Goal: Navigation & Orientation: Find specific page/section

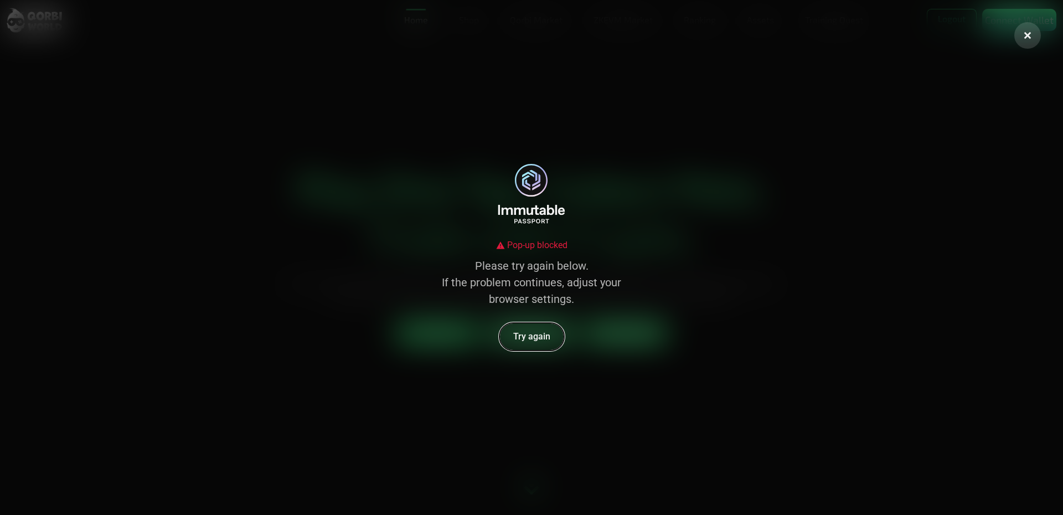
click at [524, 326] on button "Try again" at bounding box center [532, 336] width 66 height 29
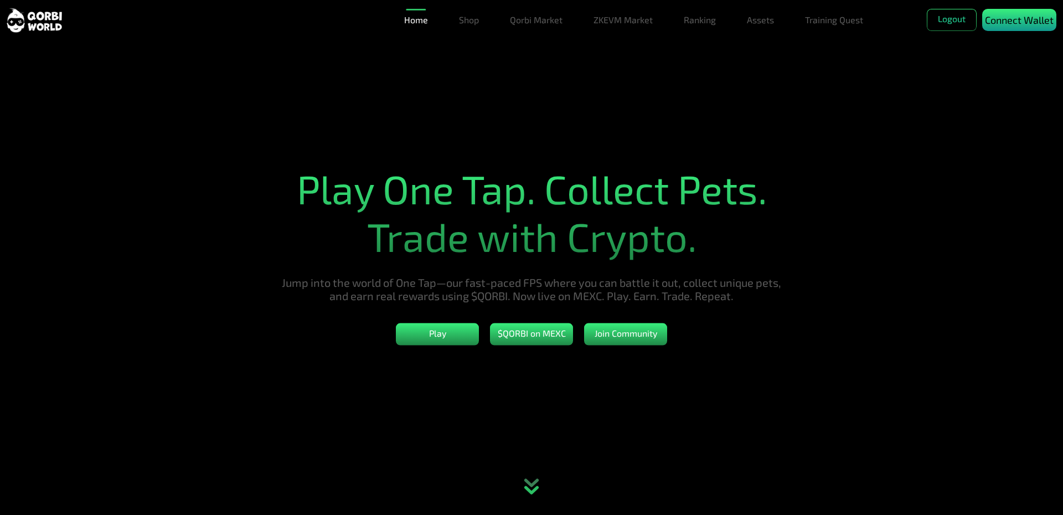
click at [1016, 20] on p "Connect Wallet" at bounding box center [1019, 20] width 69 height 15
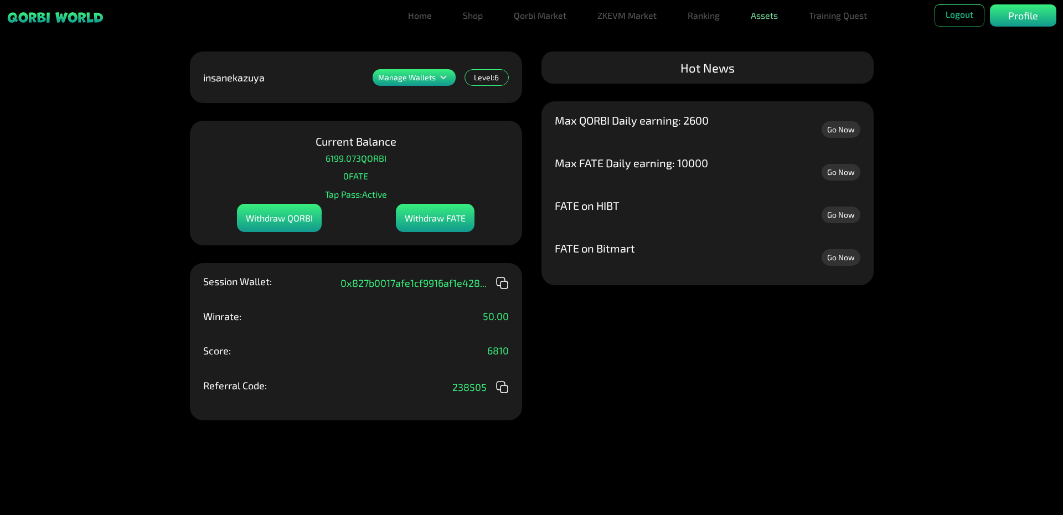
click at [765, 14] on link "Assets" at bounding box center [764, 15] width 36 height 22
click at [773, 39] on link "Assets" at bounding box center [764, 38] width 36 height 22
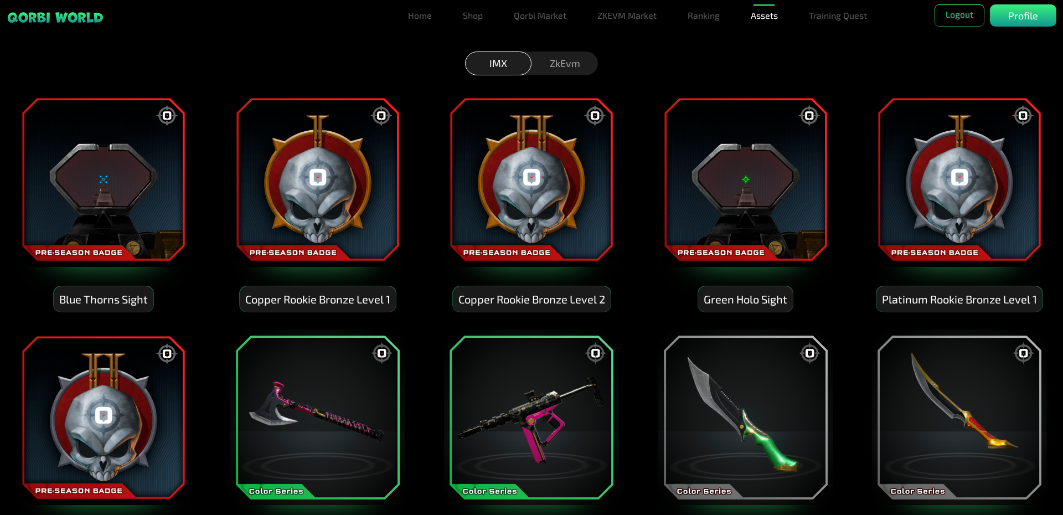
click at [563, 61] on div "ZkEvm" at bounding box center [564, 63] width 66 height 24
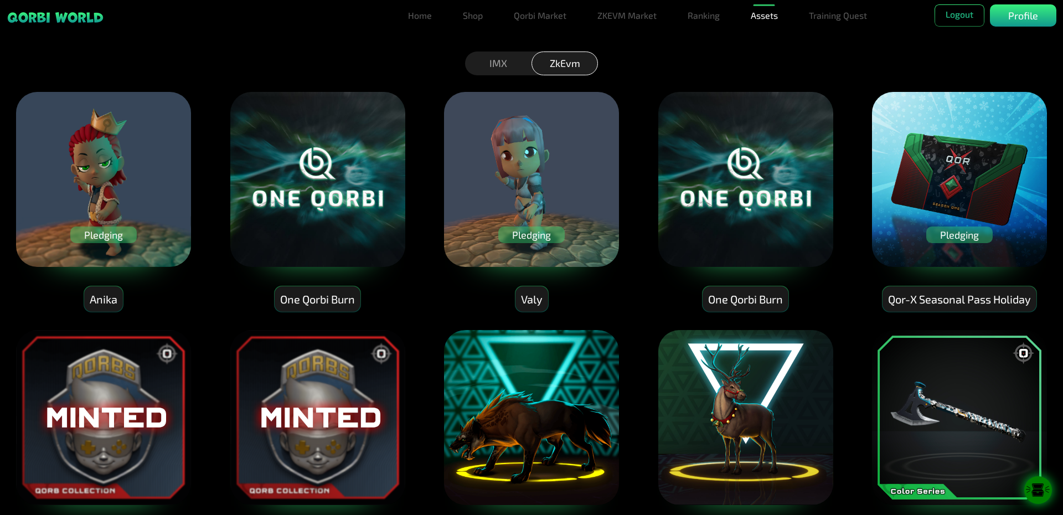
click at [944, 235] on div "Pledging" at bounding box center [959, 234] width 66 height 17
click at [963, 237] on div "Pledging" at bounding box center [959, 234] width 66 height 17
click at [926, 254] on img at bounding box center [959, 179] width 177 height 177
click at [935, 292] on div "Qor-X Seasonal Pass Holiday" at bounding box center [959, 299] width 154 height 26
click at [956, 234] on div "Pledging" at bounding box center [959, 234] width 66 height 17
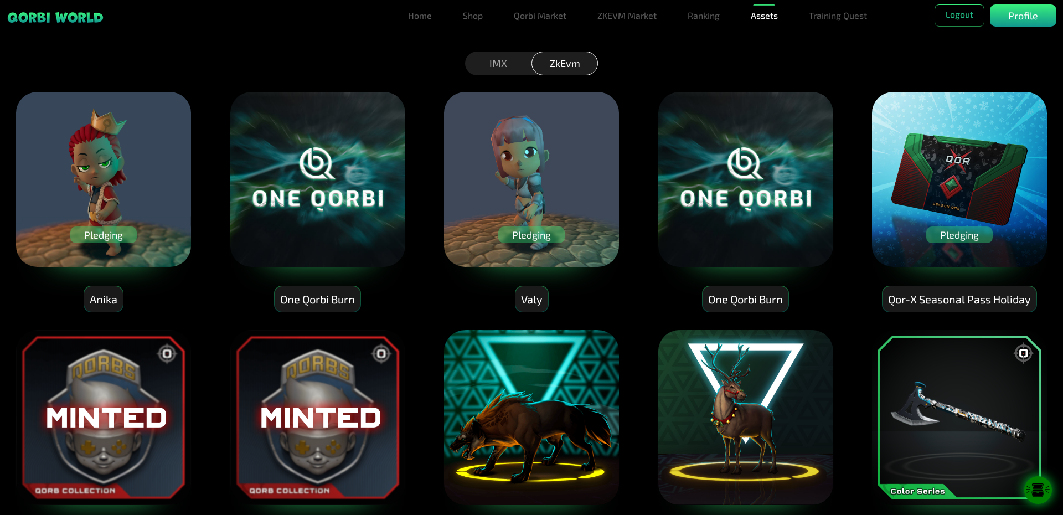
click at [514, 234] on div "Pledging" at bounding box center [531, 234] width 66 height 17
click at [108, 231] on div "Pledging" at bounding box center [103, 234] width 66 height 17
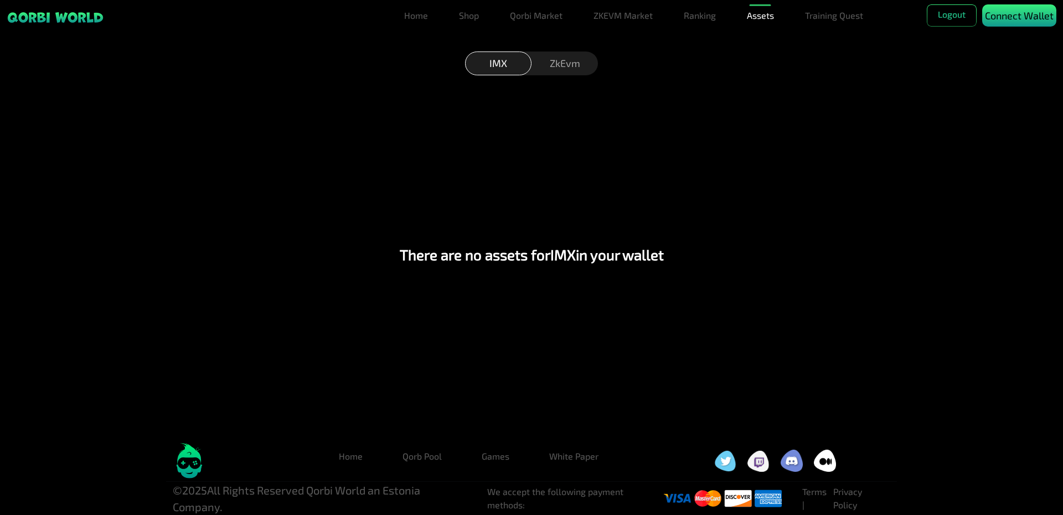
click at [1024, 22] on p "Connect Wallet" at bounding box center [1019, 15] width 69 height 15
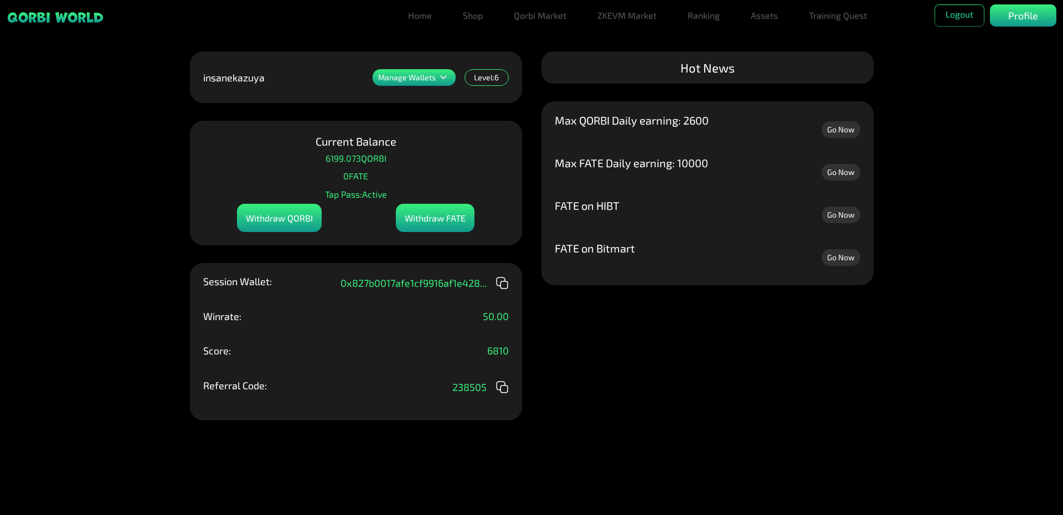
click at [533, 275] on div "Manage Wallets Add one or more wallets to showcase all your Items in one place.…" at bounding box center [531, 257] width 1063 height 515
click at [1016, 12] on p "Profile" at bounding box center [1023, 15] width 30 height 15
click at [427, 75] on p "Manage Wallets" at bounding box center [407, 78] width 58 height 8
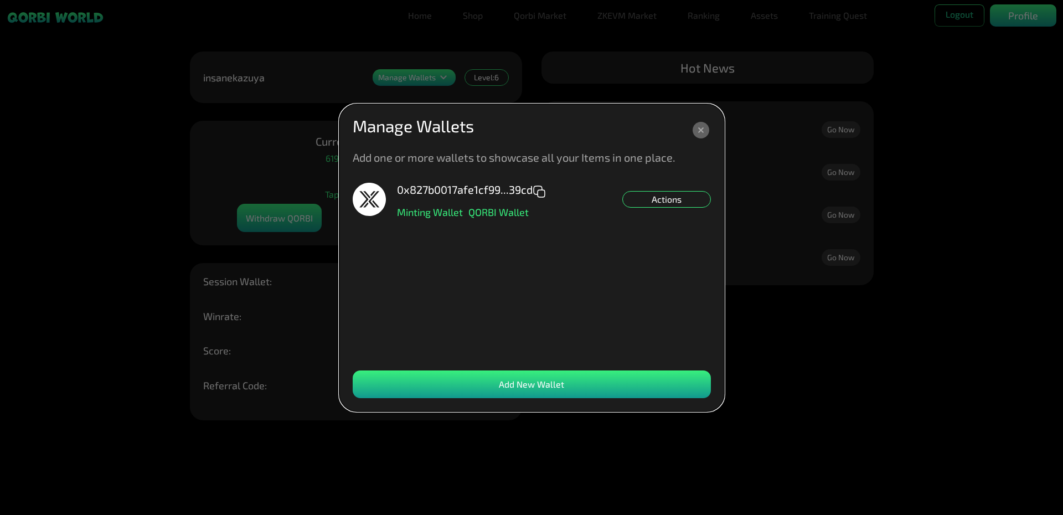
click at [673, 198] on div "Actions" at bounding box center [666, 199] width 89 height 17
click at [724, 200] on dialog "Manage Wallets Add one or more wallets to showcase all your Items in one place.…" at bounding box center [531, 257] width 385 height 307
click at [648, 312] on div "0x827b0017afe1cf99...39cd Minting Wallet QORBI Wallet Actions Set NFT Minting D…" at bounding box center [532, 271] width 358 height 177
click at [702, 130] on icon at bounding box center [700, 130] width 17 height 17
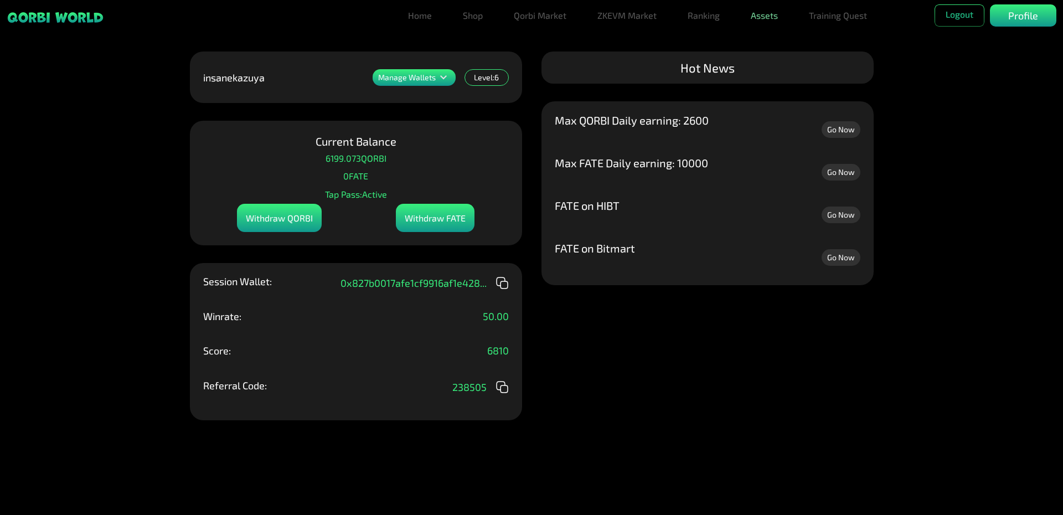
click at [767, 17] on link "Assets" at bounding box center [764, 15] width 36 height 22
click at [780, 40] on link "Assets" at bounding box center [764, 38] width 36 height 22
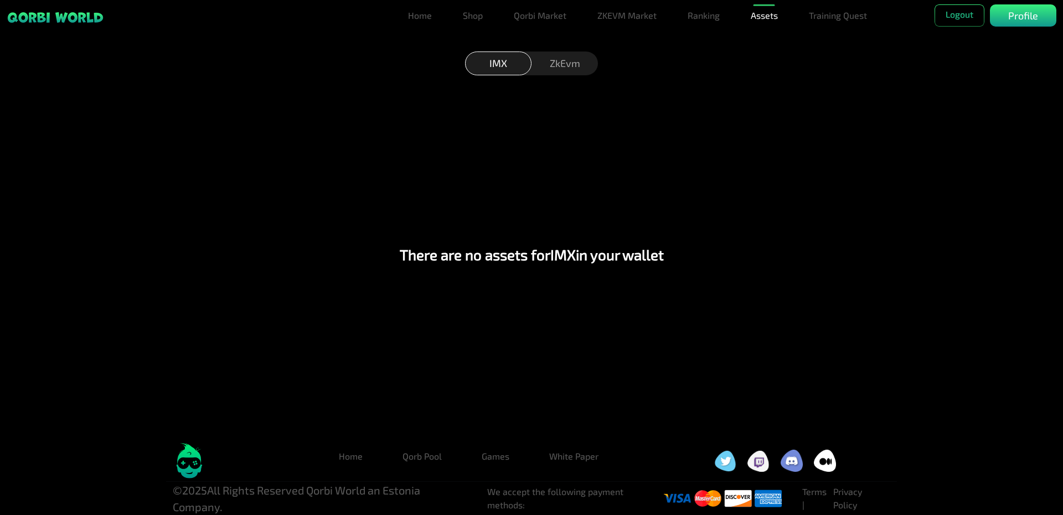
click at [566, 65] on div "ZkEvm" at bounding box center [564, 63] width 66 height 24
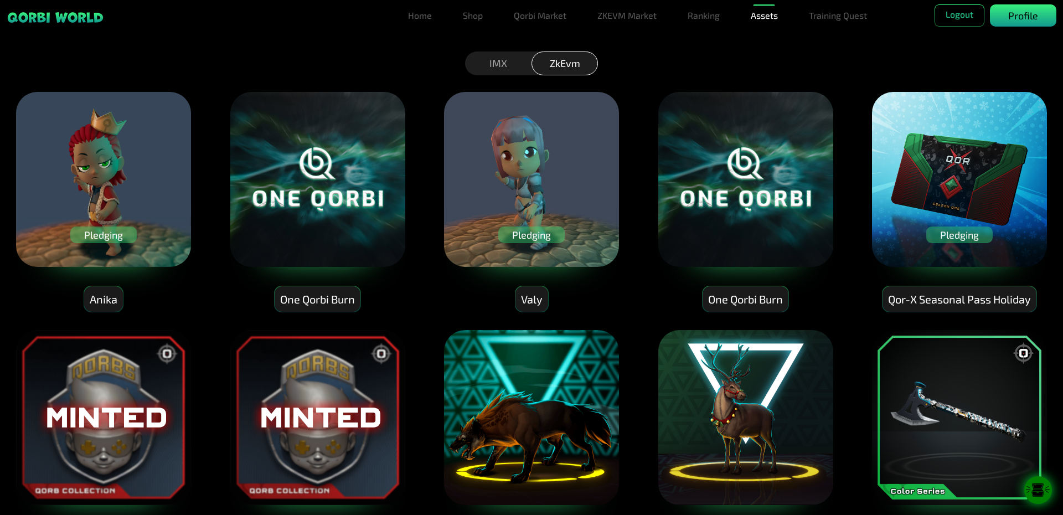
click at [1013, 18] on p "Profile" at bounding box center [1023, 15] width 30 height 15
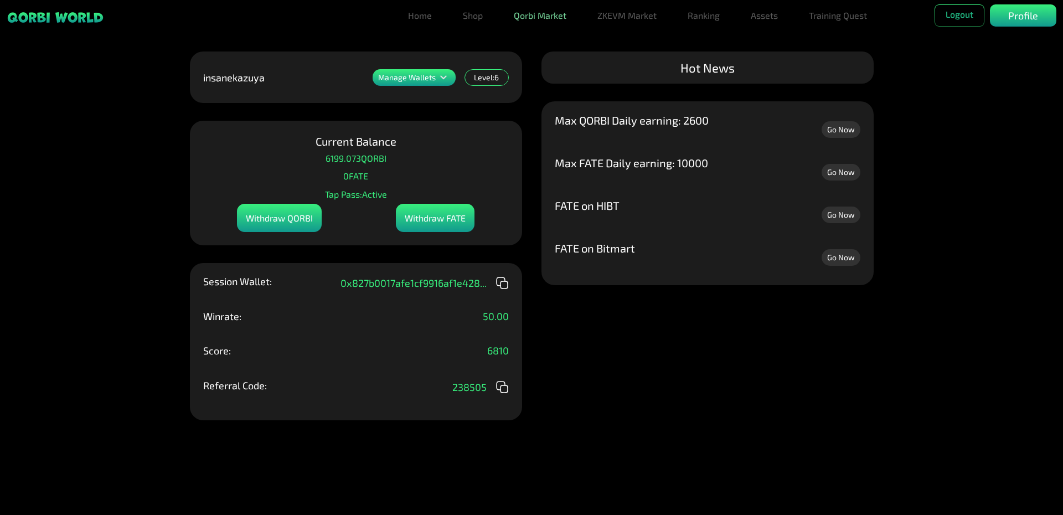
click at [529, 18] on link "Qorbi Market" at bounding box center [539, 15] width 61 height 22
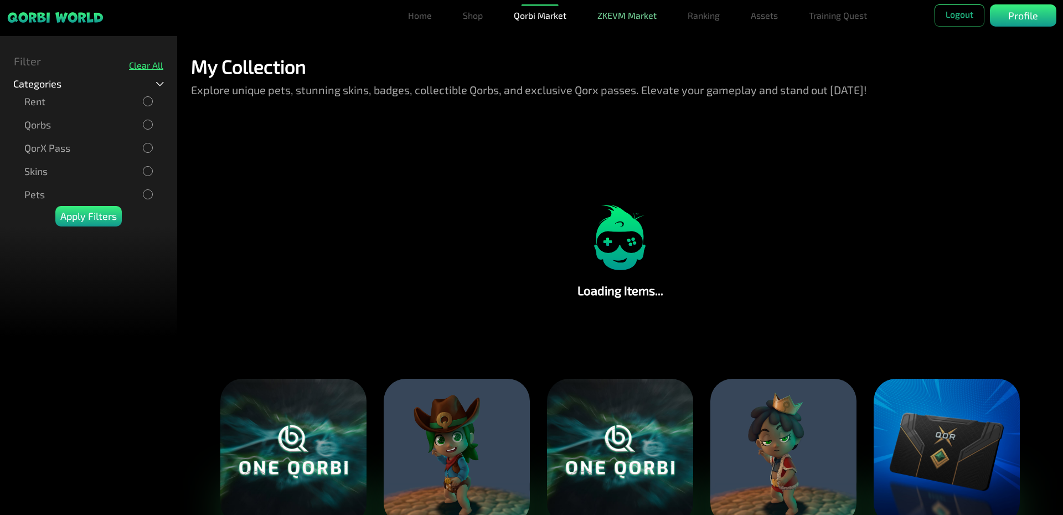
click at [642, 18] on link "ZKEVM Market" at bounding box center [627, 15] width 68 height 22
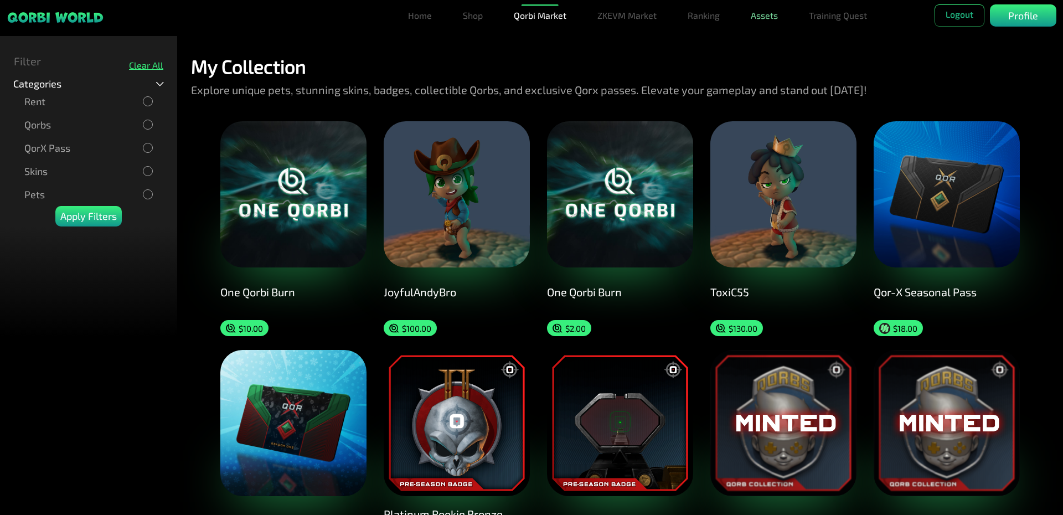
click at [762, 18] on link "Assets" at bounding box center [764, 15] width 36 height 22
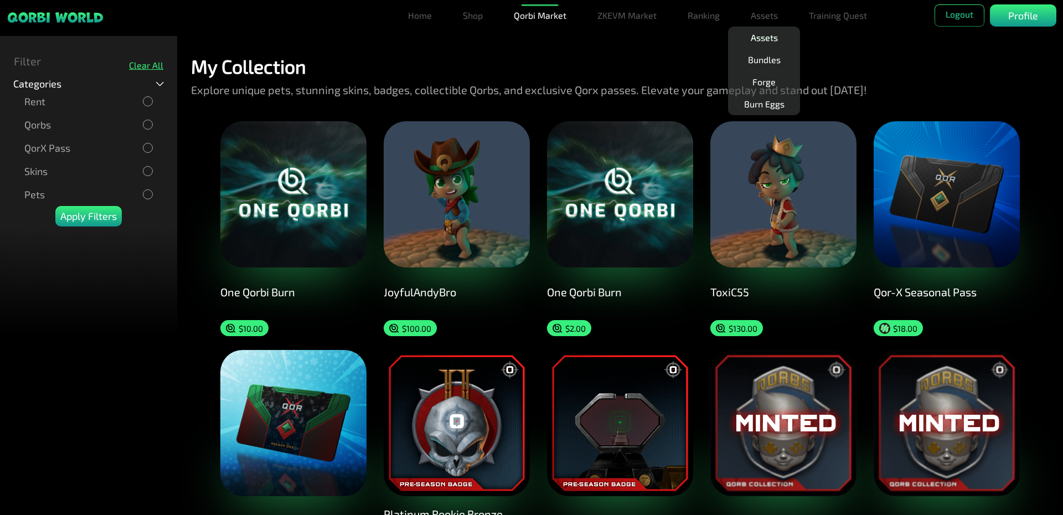
click at [768, 37] on link "Assets" at bounding box center [764, 38] width 36 height 22
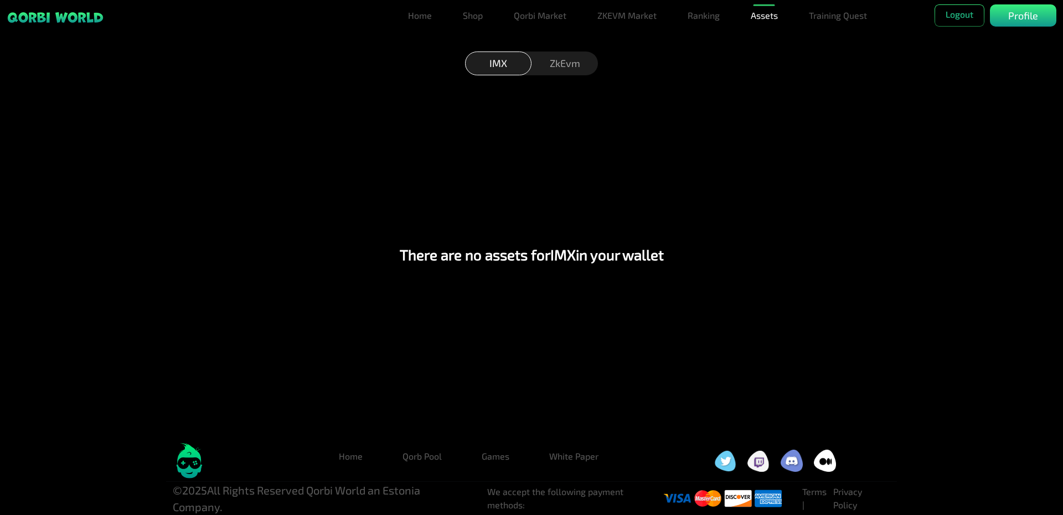
click at [555, 61] on div "ZkEvm" at bounding box center [564, 63] width 66 height 24
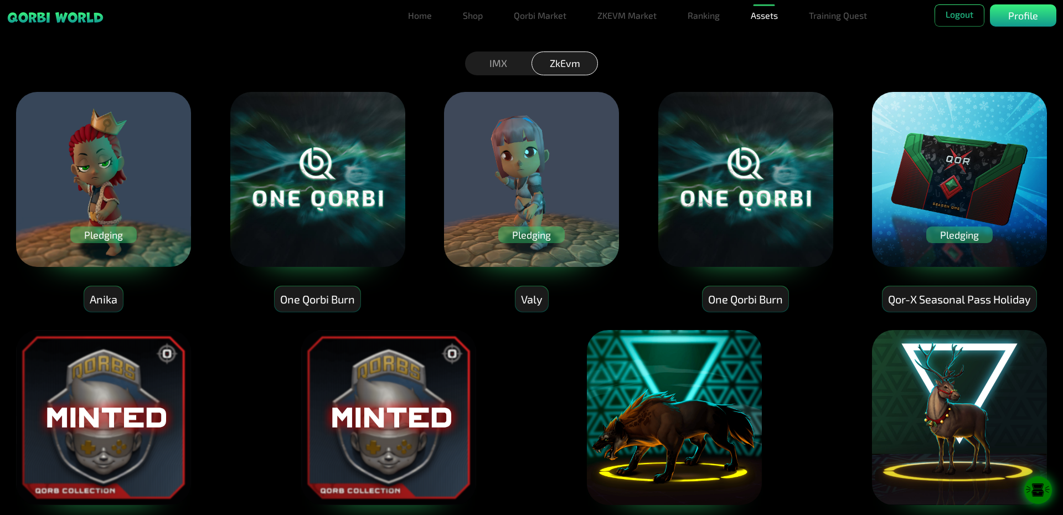
click at [102, 237] on div "Pledging" at bounding box center [103, 234] width 66 height 17
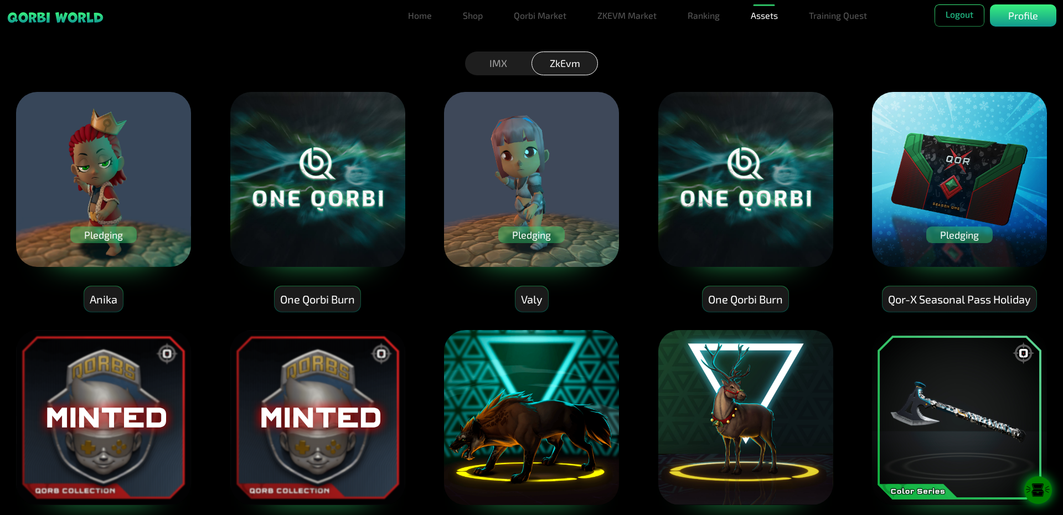
click at [108, 234] on div "Pledging" at bounding box center [103, 234] width 66 height 17
click at [94, 245] on img at bounding box center [103, 179] width 177 height 177
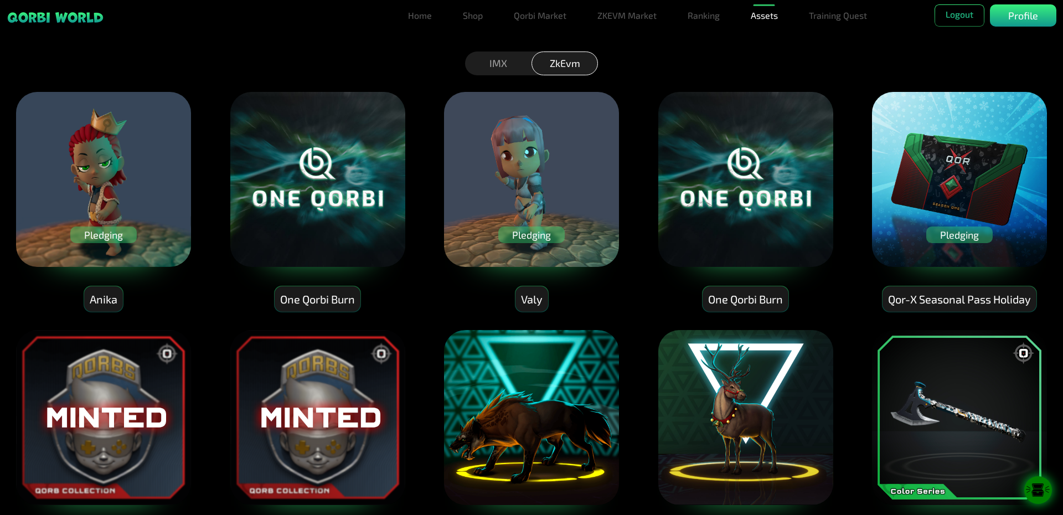
click at [102, 230] on div "Pledging" at bounding box center [103, 234] width 66 height 17
drag, startPoint x: 102, startPoint y: 230, endPoint x: 106, endPoint y: 224, distance: 6.9
click at [103, 230] on div "Pledging" at bounding box center [103, 234] width 66 height 17
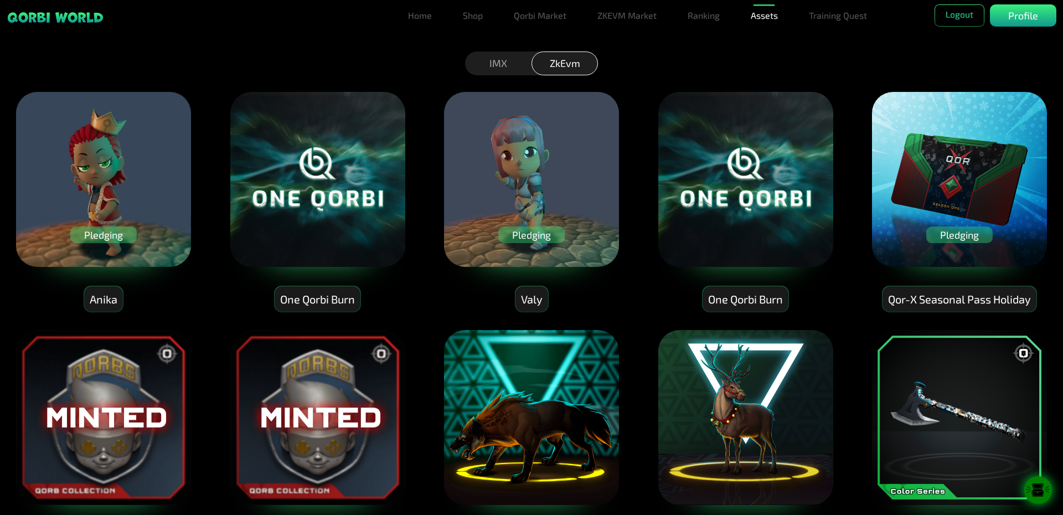
click at [133, 143] on img at bounding box center [103, 179] width 177 height 177
click at [519, 234] on div "Pledging" at bounding box center [531, 234] width 66 height 17
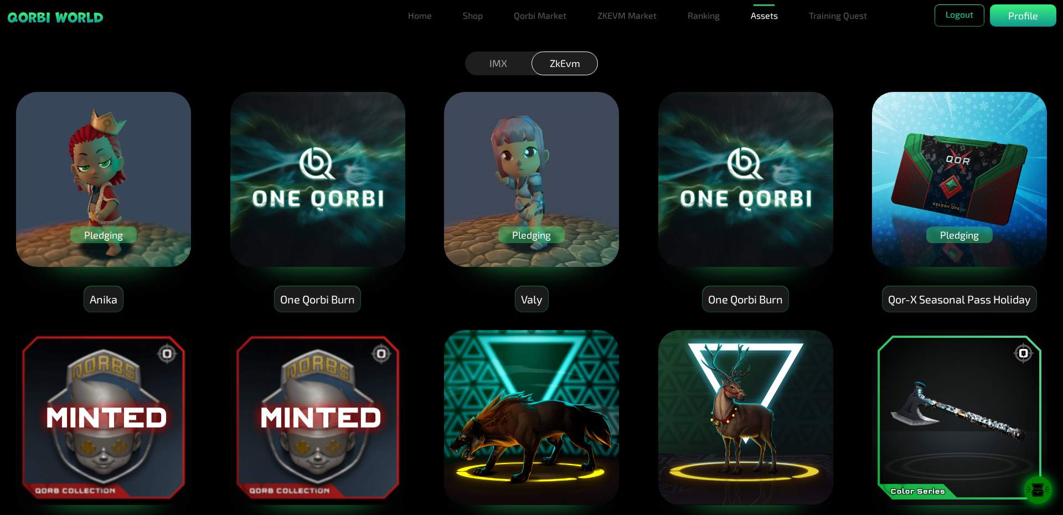
click at [334, 191] on img at bounding box center [317, 179] width 177 height 177
click at [969, 234] on div "Pledging" at bounding box center [959, 234] width 66 height 17
click at [830, 14] on link "Training Quest" at bounding box center [837, 15] width 67 height 22
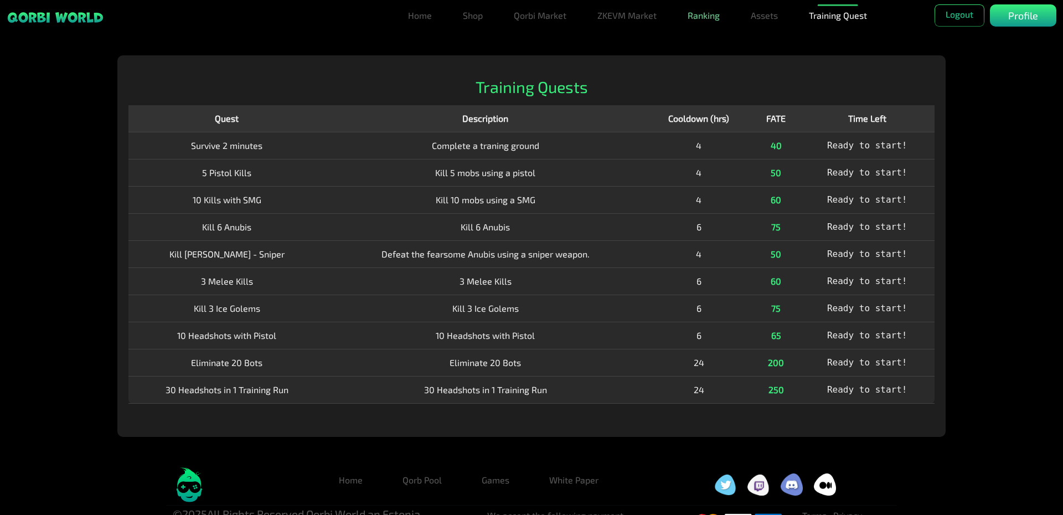
click at [714, 18] on link "Ranking" at bounding box center [703, 15] width 41 height 22
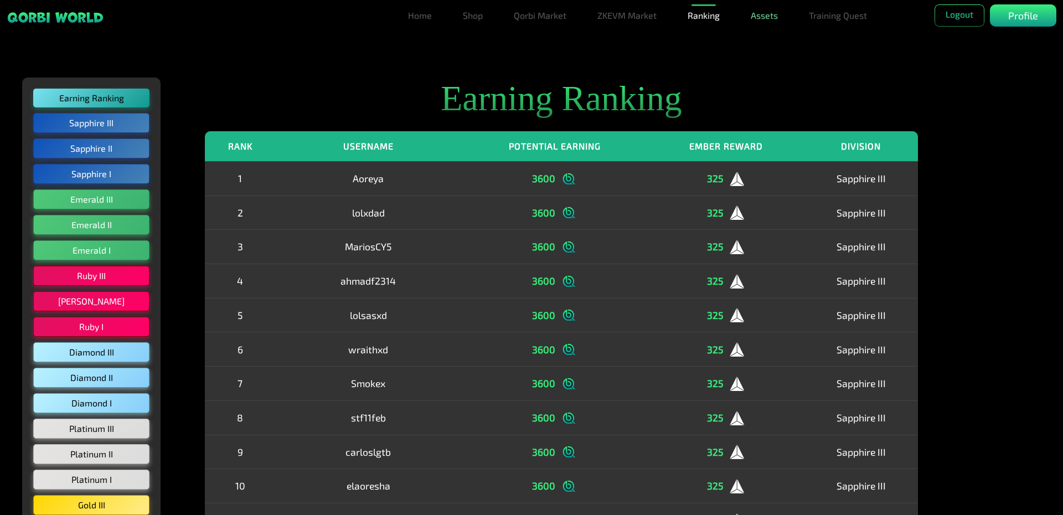
click at [757, 15] on link "Assets" at bounding box center [764, 15] width 36 height 22
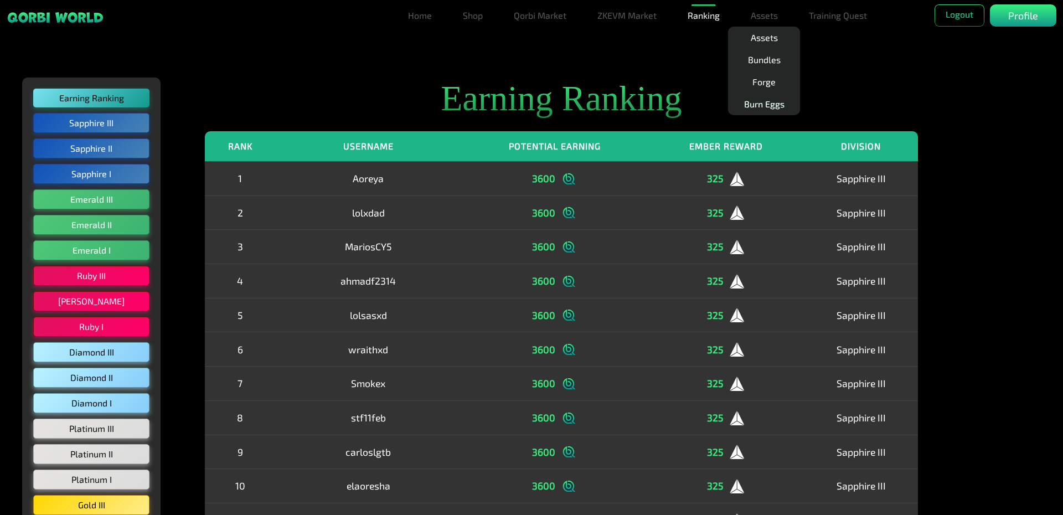
click at [776, 102] on link "Burn Eggs" at bounding box center [763, 104] width 49 height 22
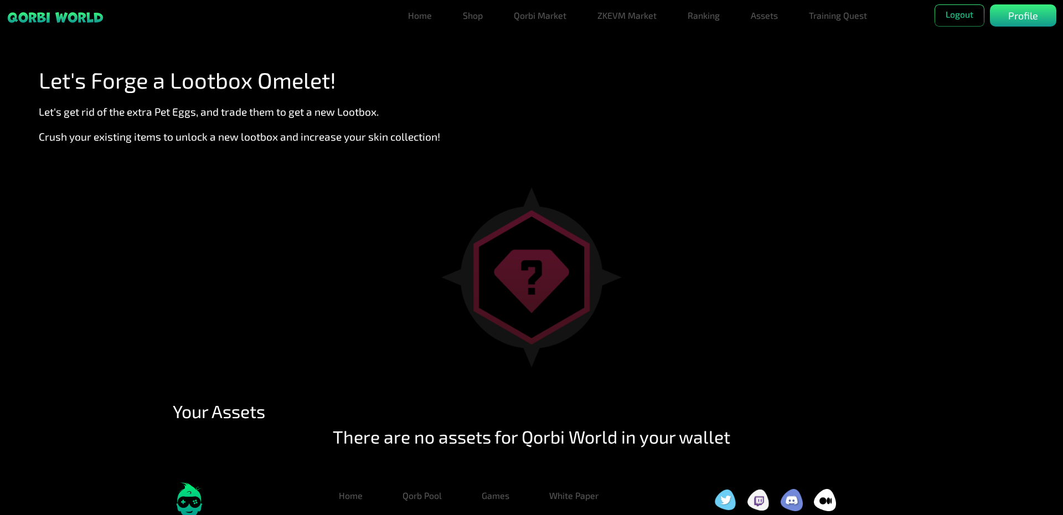
click at [531, 253] on img at bounding box center [531, 277] width 180 height 180
click at [705, 20] on link "Ranking" at bounding box center [703, 15] width 41 height 22
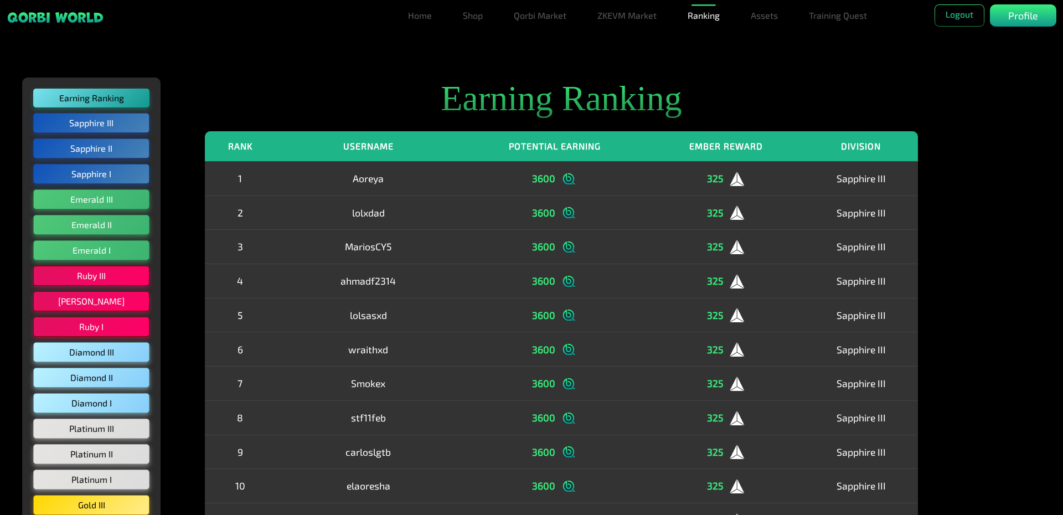
click at [440, 14] on ul "Home Shop Qorbi Market ZKEVM Market Ranking Assets Assets Bundles Forge Burn Eg…" at bounding box center [648, 15] width 490 height 22
click at [424, 17] on link "Home" at bounding box center [419, 15] width 33 height 22
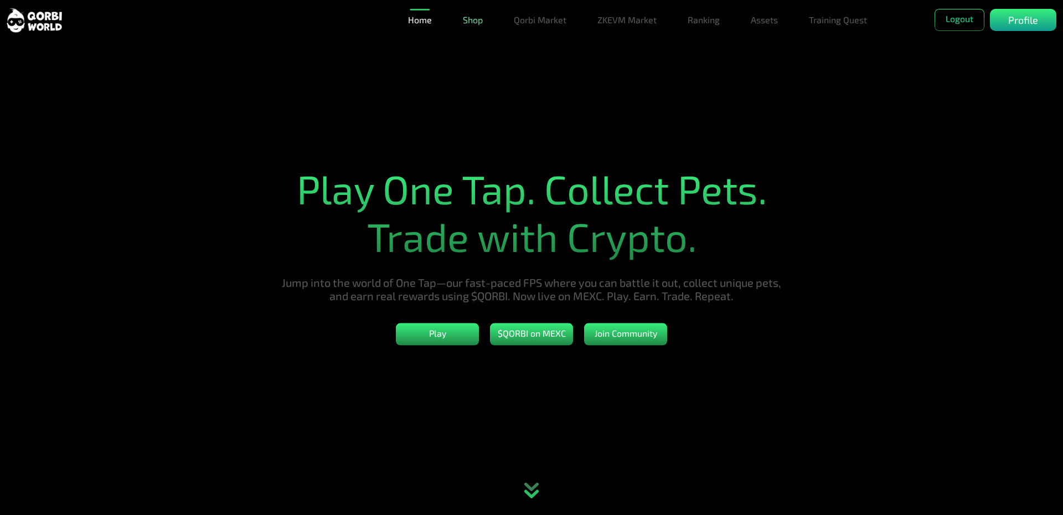
click at [477, 23] on link "Shop" at bounding box center [472, 20] width 29 height 22
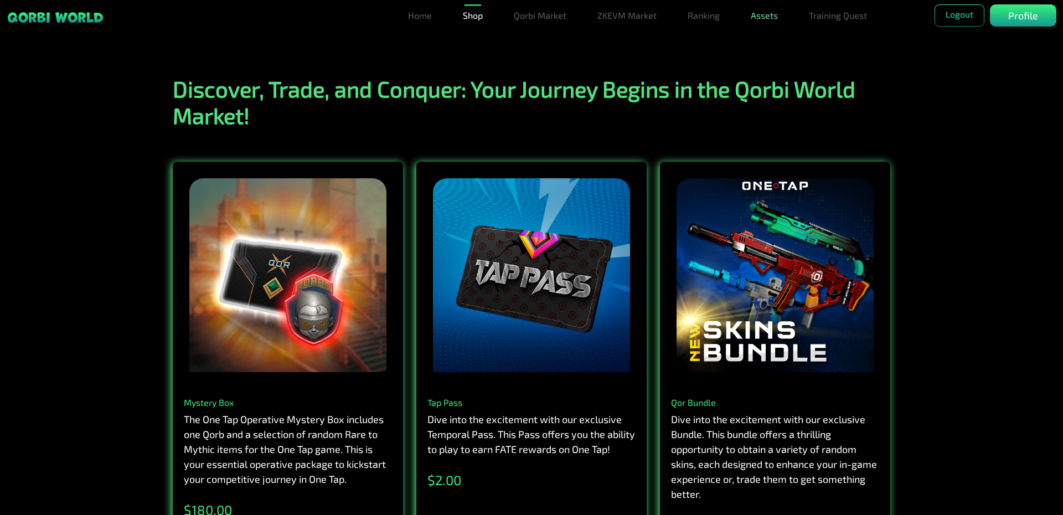
click at [779, 19] on link "Assets" at bounding box center [764, 15] width 36 height 22
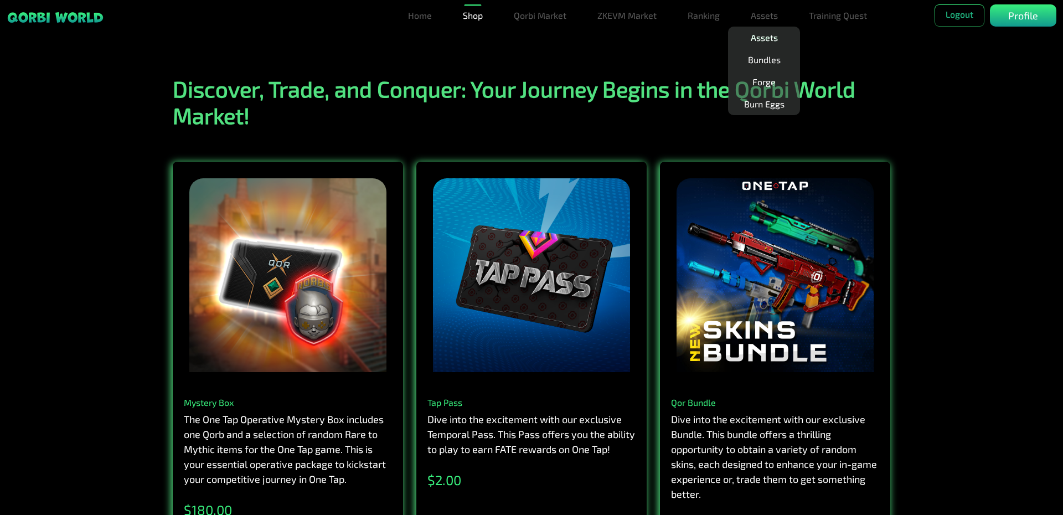
click at [768, 36] on link "Assets" at bounding box center [764, 38] width 36 height 22
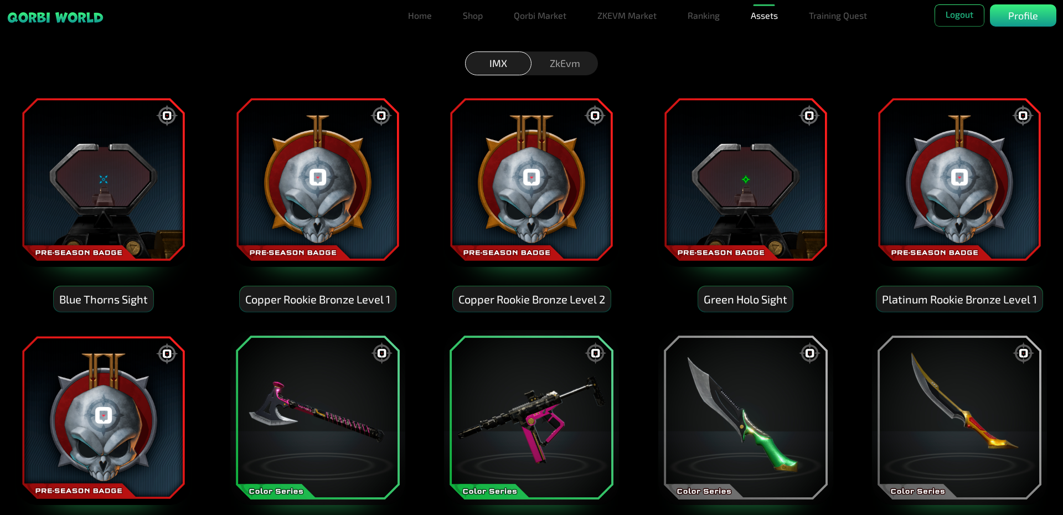
click at [570, 71] on div "ZkEvm" at bounding box center [564, 63] width 66 height 24
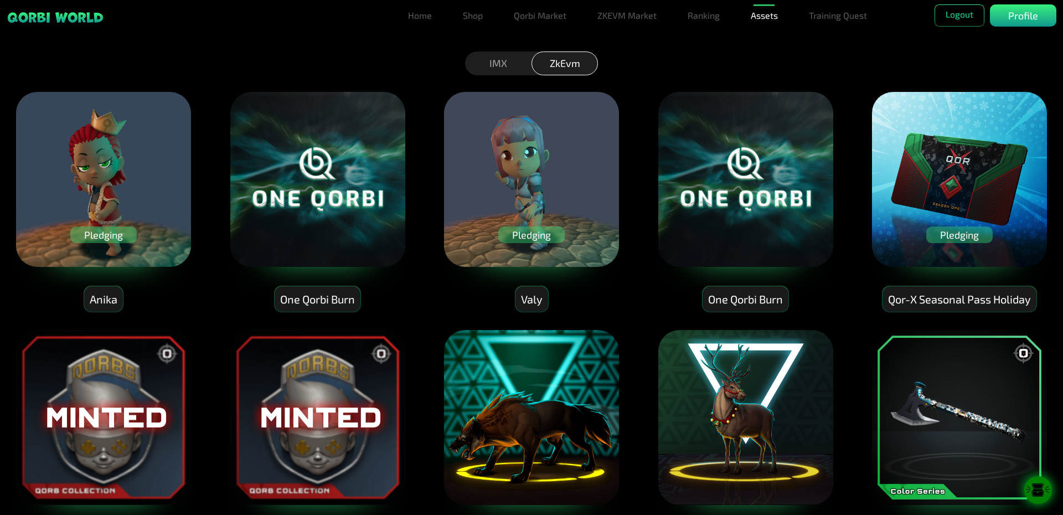
click at [102, 233] on div "Pledging" at bounding box center [103, 234] width 66 height 17
click at [101, 298] on div "Anika" at bounding box center [103, 299] width 39 height 26
click at [1008, 16] on p "Profile" at bounding box center [1023, 15] width 30 height 15
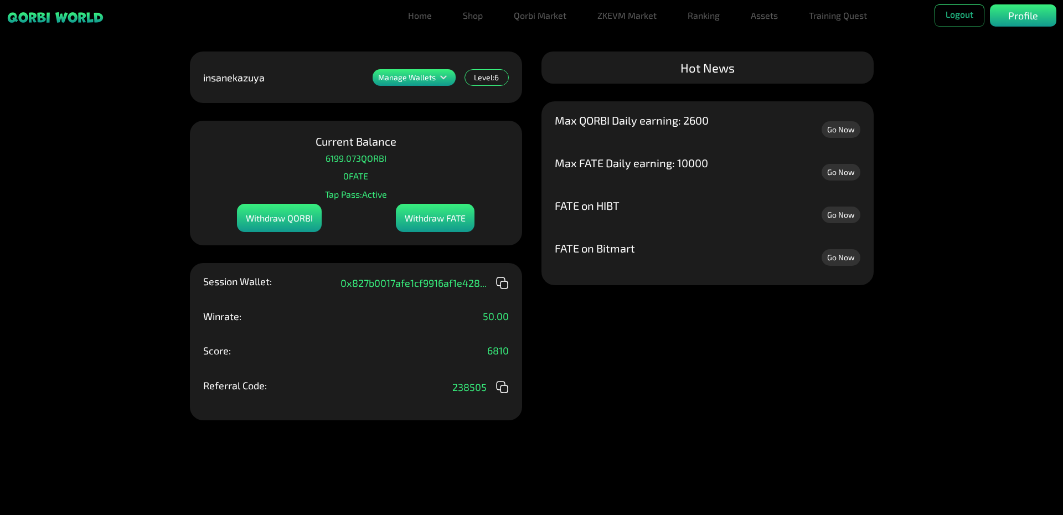
click at [279, 218] on div "Withdraw QORBI" at bounding box center [279, 218] width 85 height 28
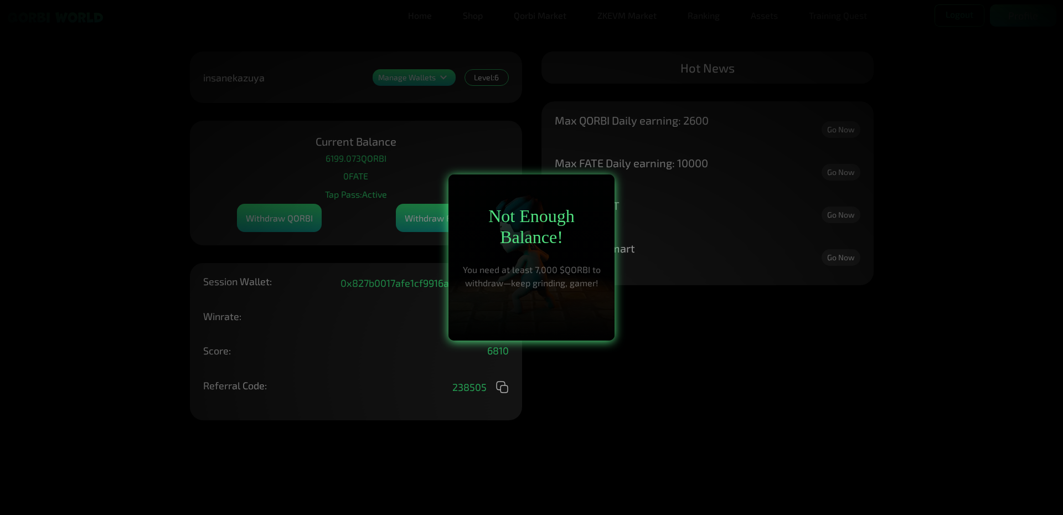
click at [719, 327] on div at bounding box center [531, 257] width 1063 height 515
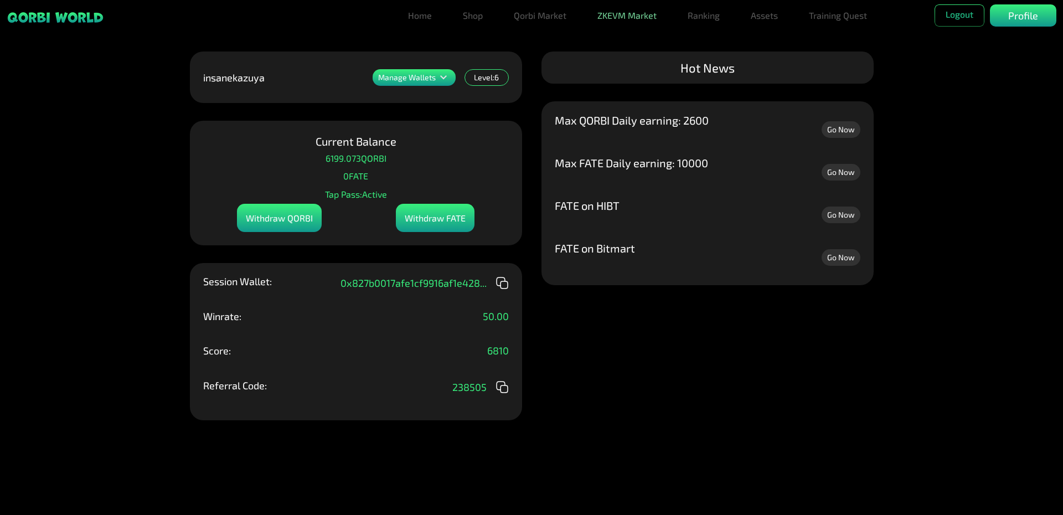
click at [613, 19] on link "ZKEVM Market" at bounding box center [627, 15] width 68 height 22
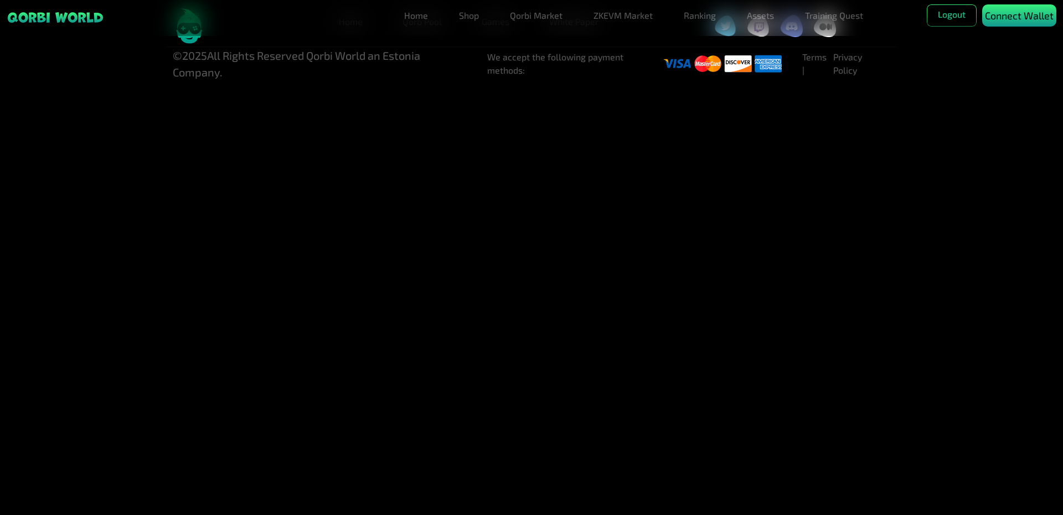
click at [1032, 25] on div "Connect Wallet" at bounding box center [1019, 15] width 74 height 22
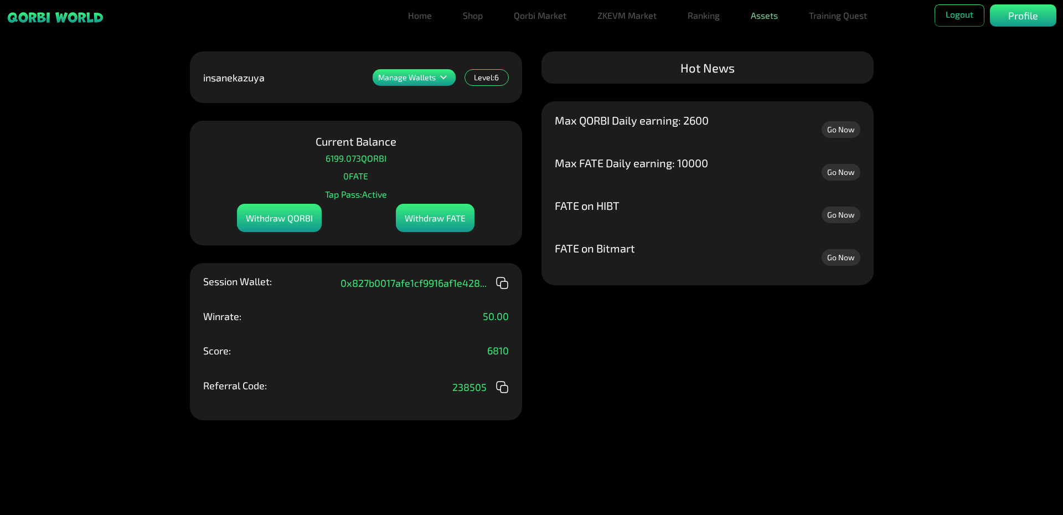
click at [771, 14] on link "Assets" at bounding box center [764, 15] width 36 height 22
click at [781, 38] on link "Assets" at bounding box center [764, 38] width 36 height 22
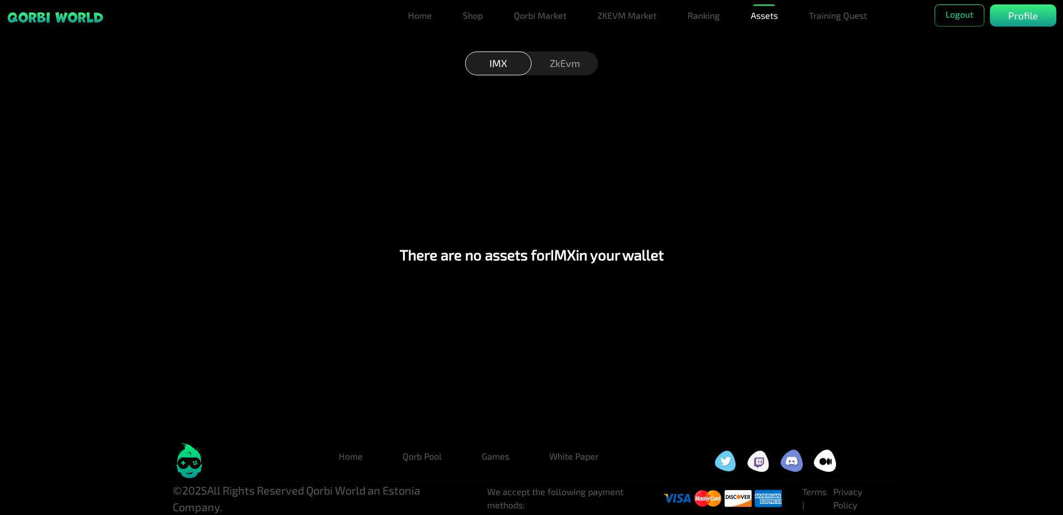
click at [557, 60] on div "ZkEvm" at bounding box center [564, 63] width 66 height 24
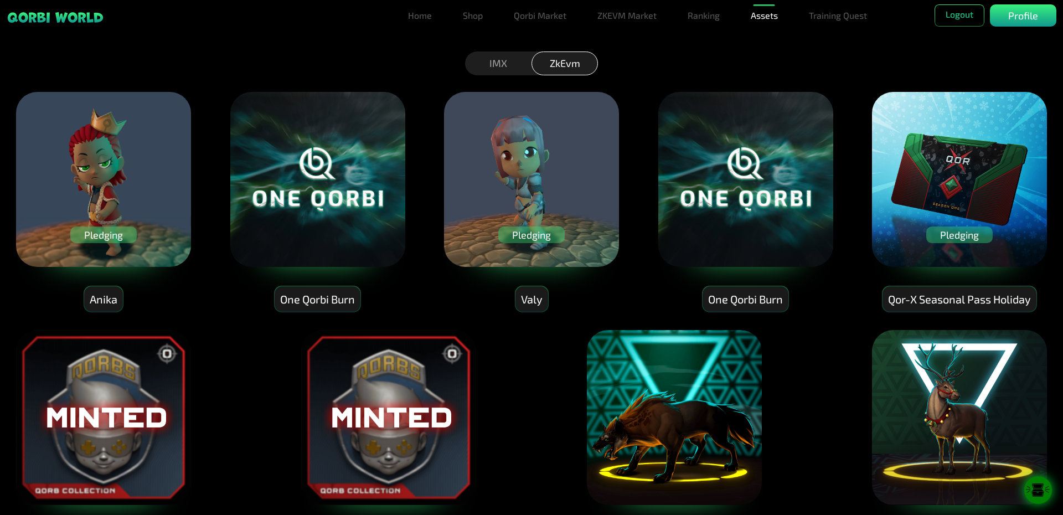
click at [115, 236] on div "Pledging" at bounding box center [103, 234] width 66 height 17
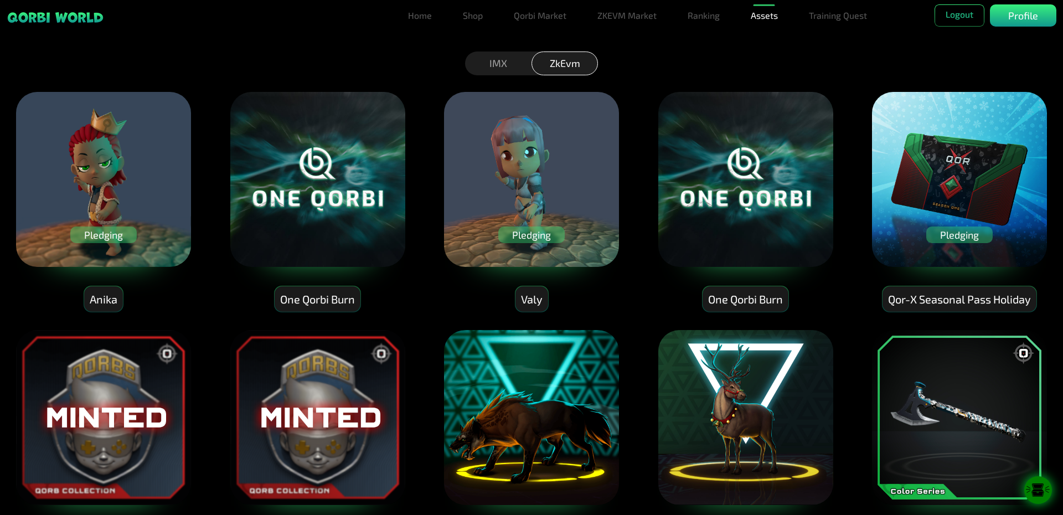
click at [531, 297] on div "Valy" at bounding box center [531, 299] width 33 height 26
